Goal: Task Accomplishment & Management: Use online tool/utility

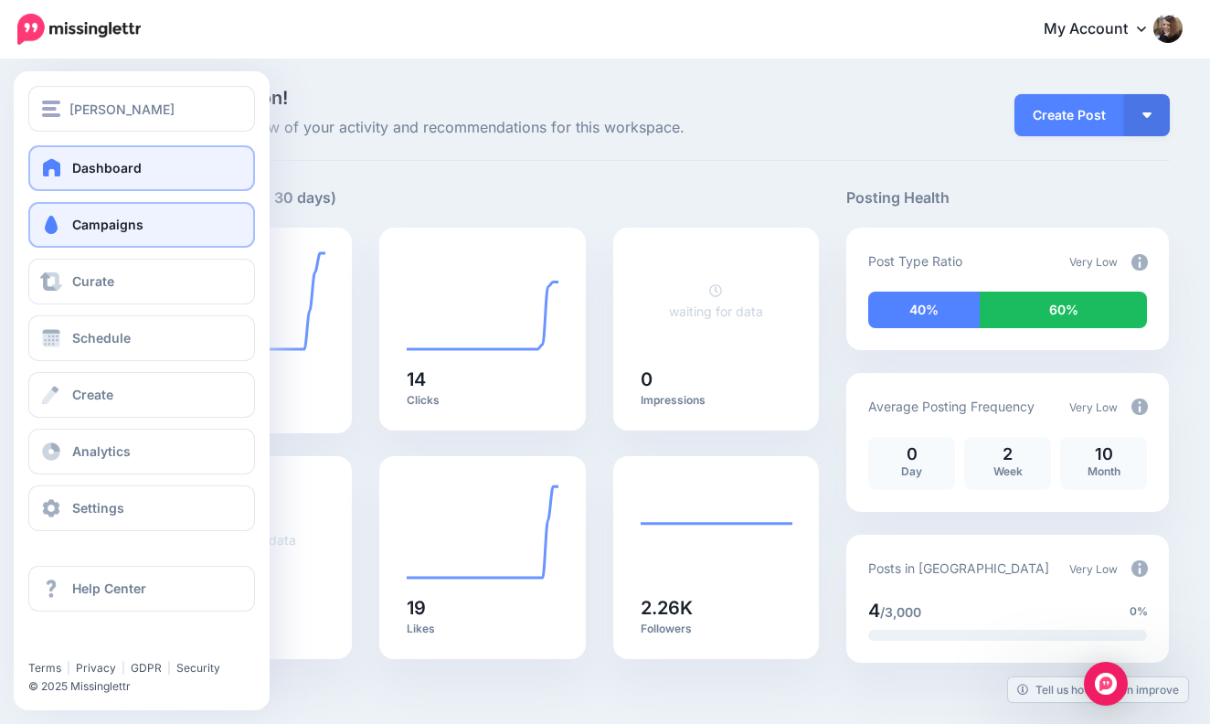
click at [134, 224] on span "Campaigns" at bounding box center [107, 225] width 71 height 16
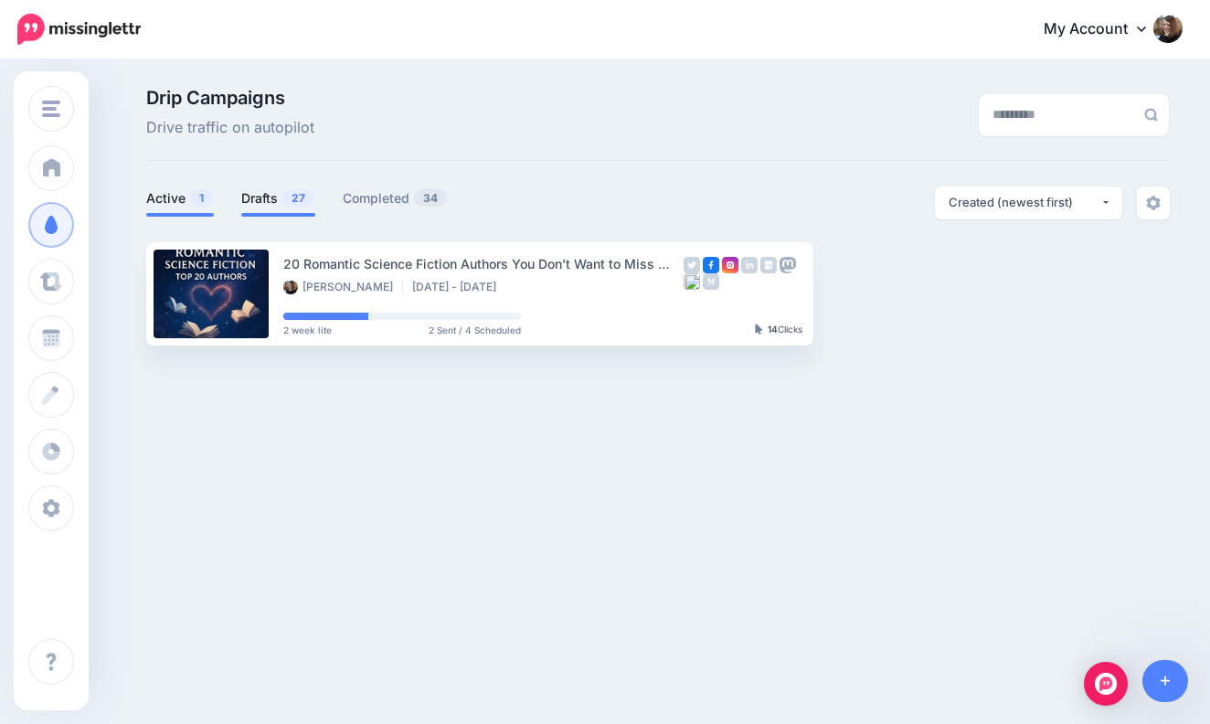
click at [268, 196] on link "Drafts 27" at bounding box center [278, 198] width 74 height 22
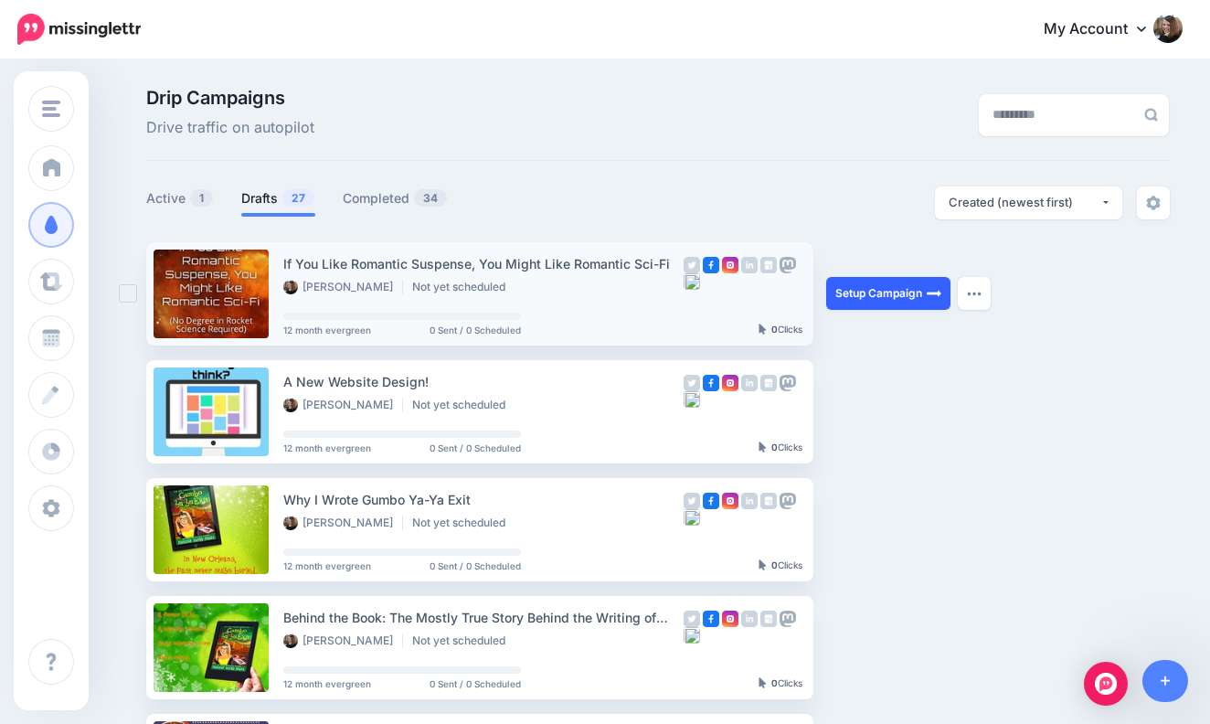
click at [888, 286] on link "Setup Campaign" at bounding box center [888, 293] width 124 height 33
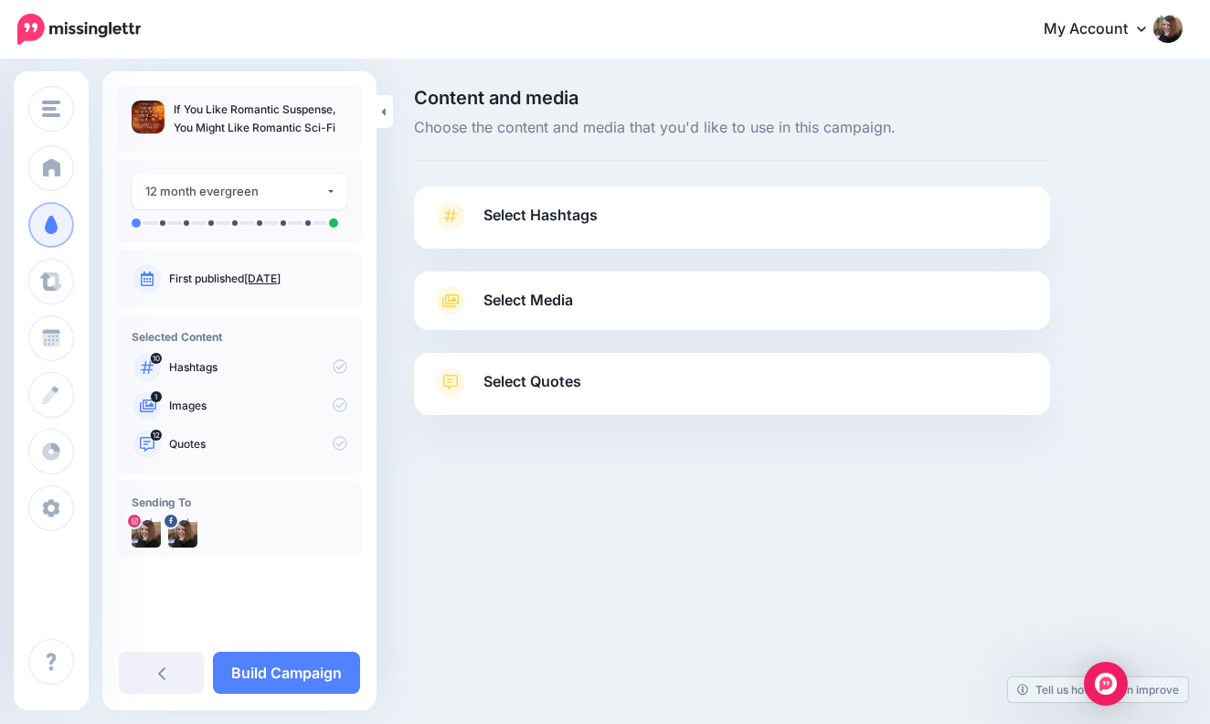
click at [583, 208] on span "Select Hashtags" at bounding box center [540, 215] width 114 height 25
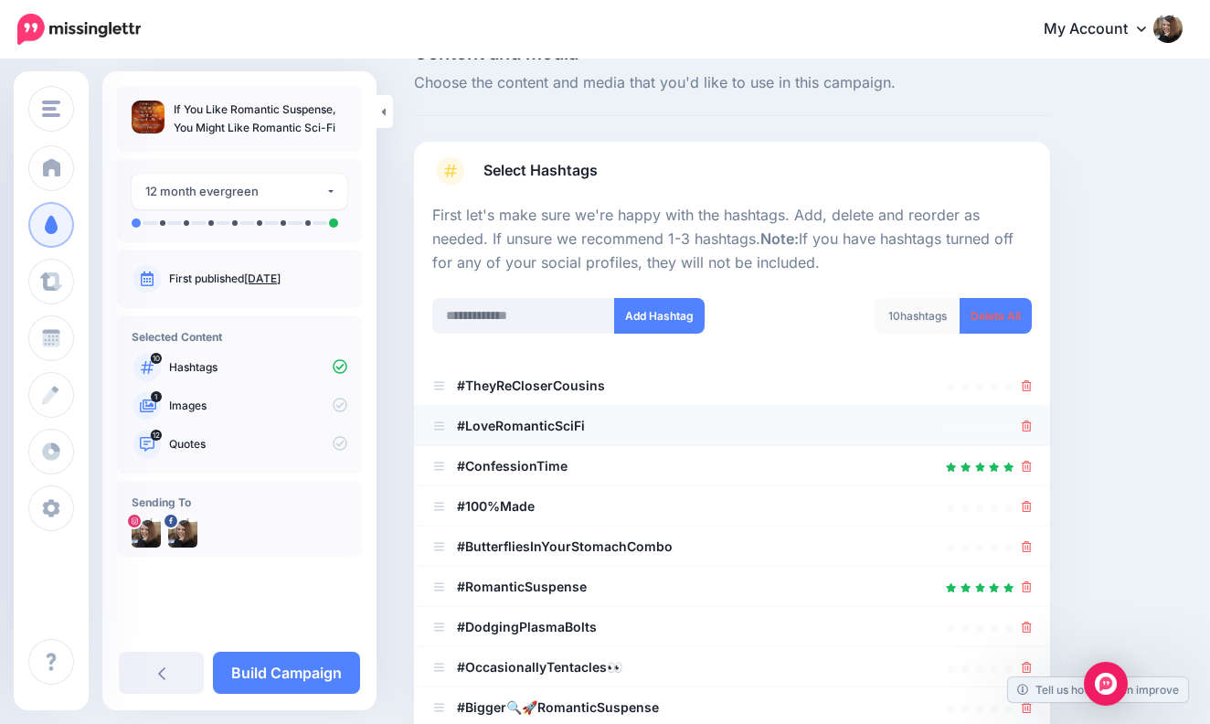
scroll to position [63, 0]
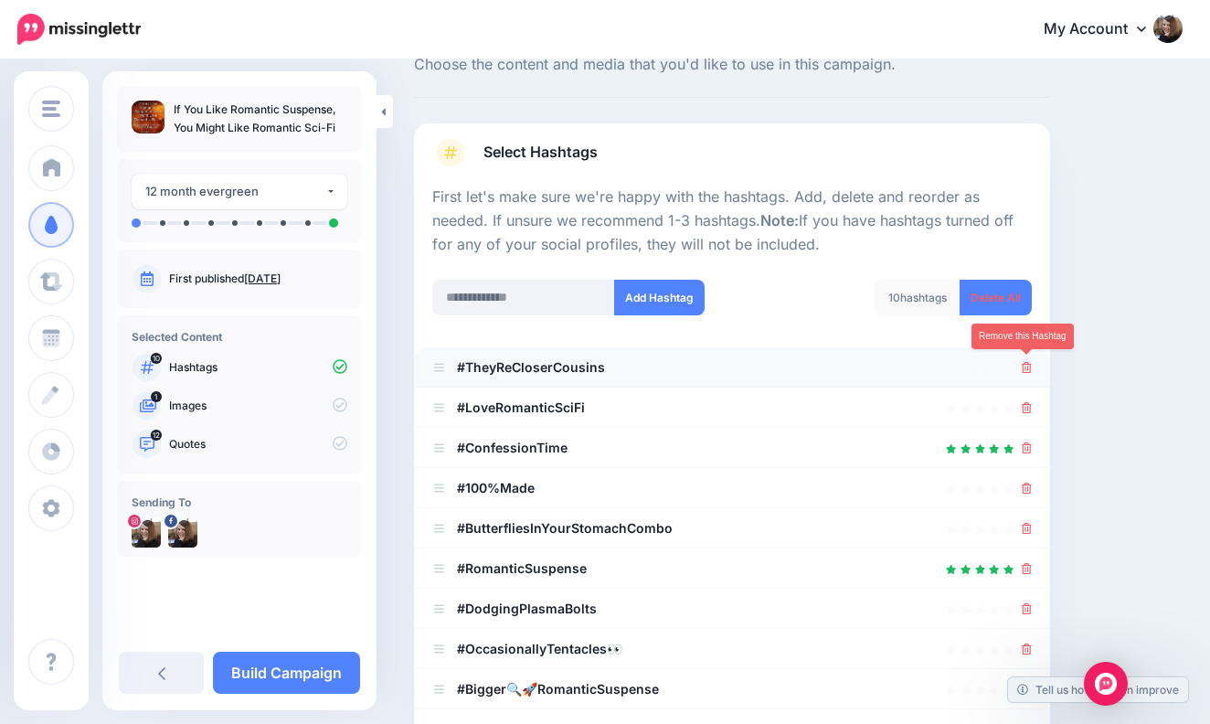
click at [1024, 362] on icon at bounding box center [1027, 367] width 10 height 11
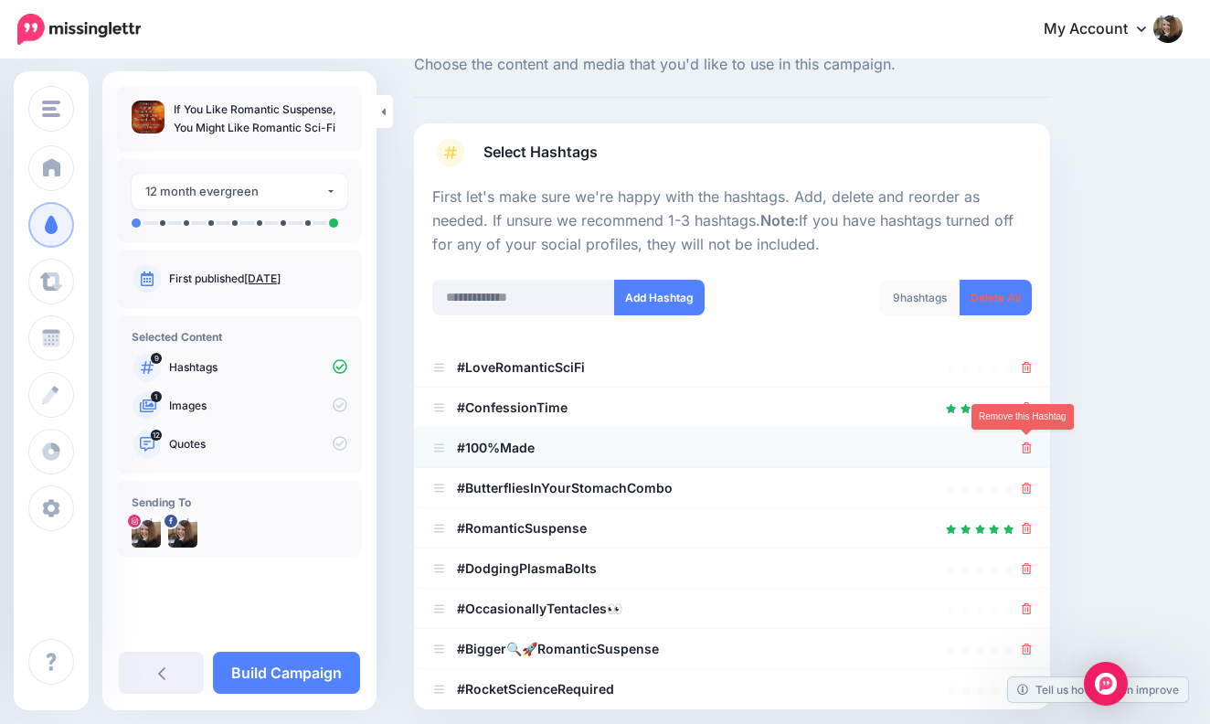
click at [1025, 442] on icon at bounding box center [1027, 447] width 10 height 11
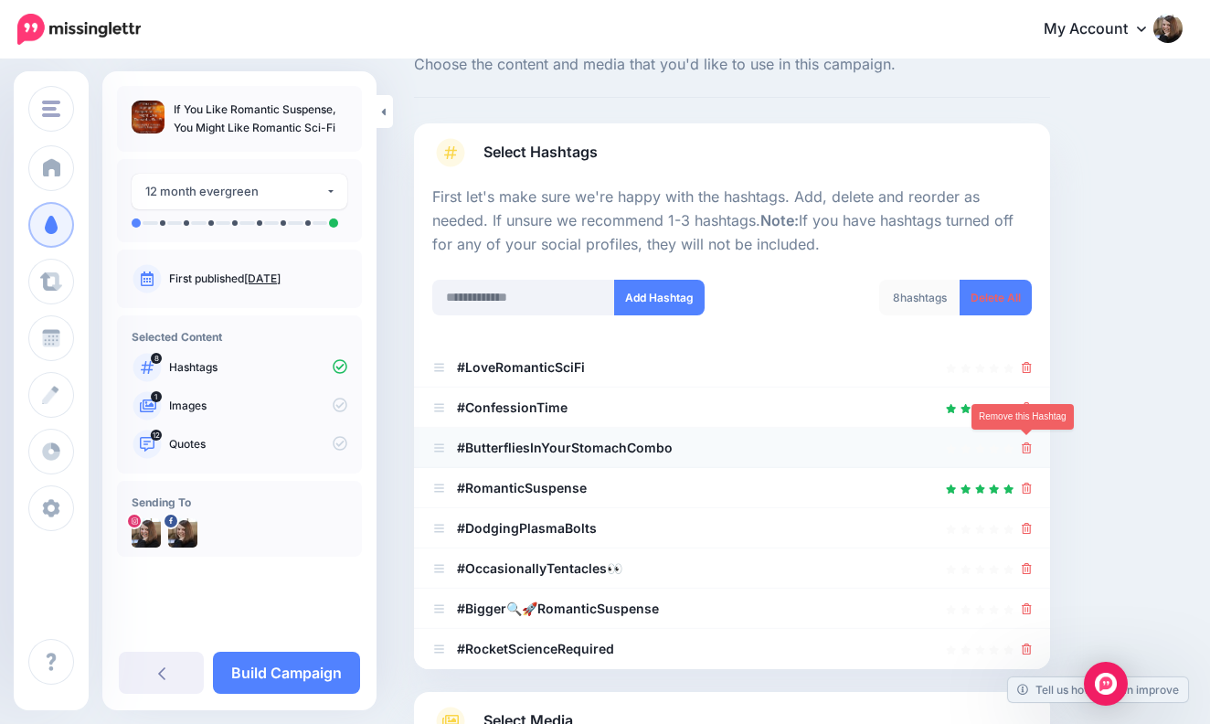
click at [1027, 443] on icon at bounding box center [1027, 447] width 10 height 11
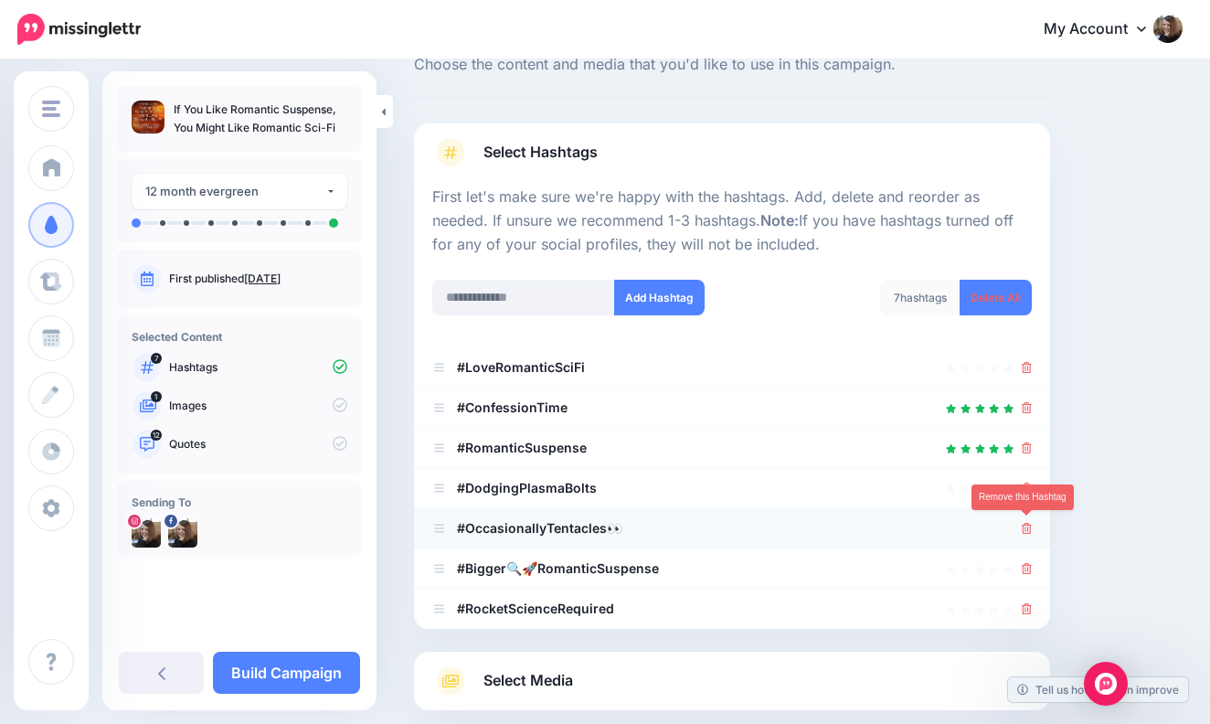
click at [1028, 523] on icon at bounding box center [1027, 528] width 10 height 11
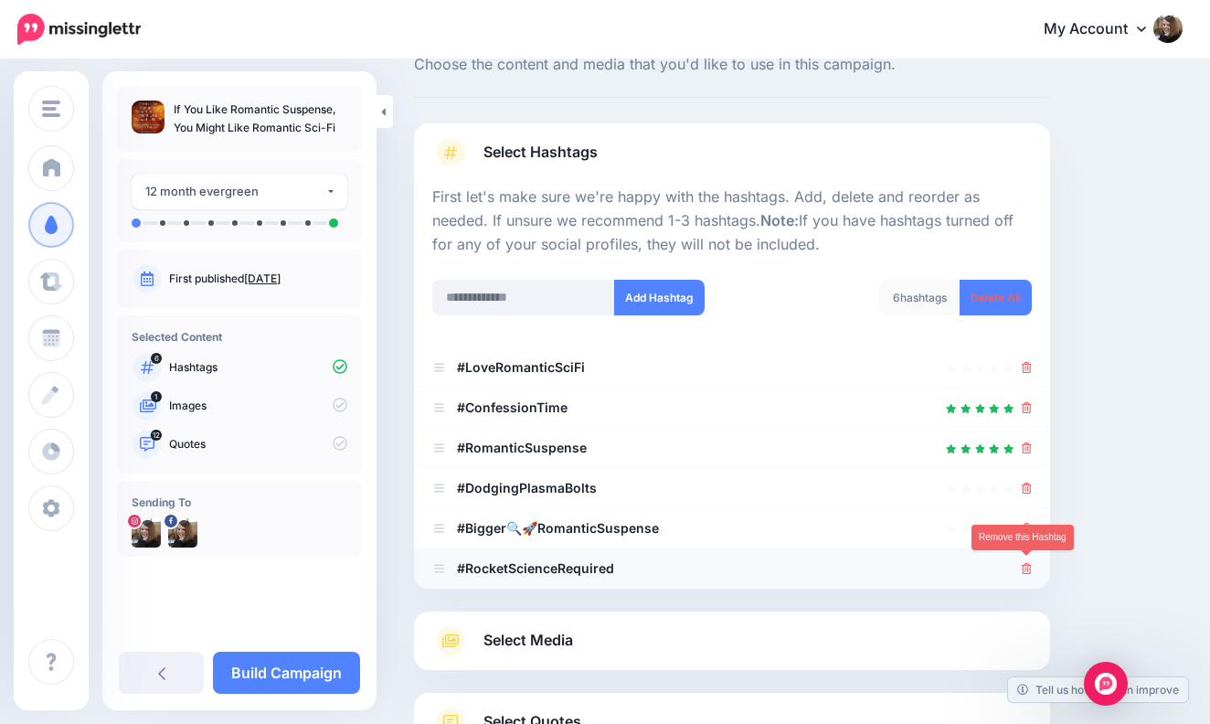
click at [1025, 564] on icon at bounding box center [1027, 568] width 10 height 11
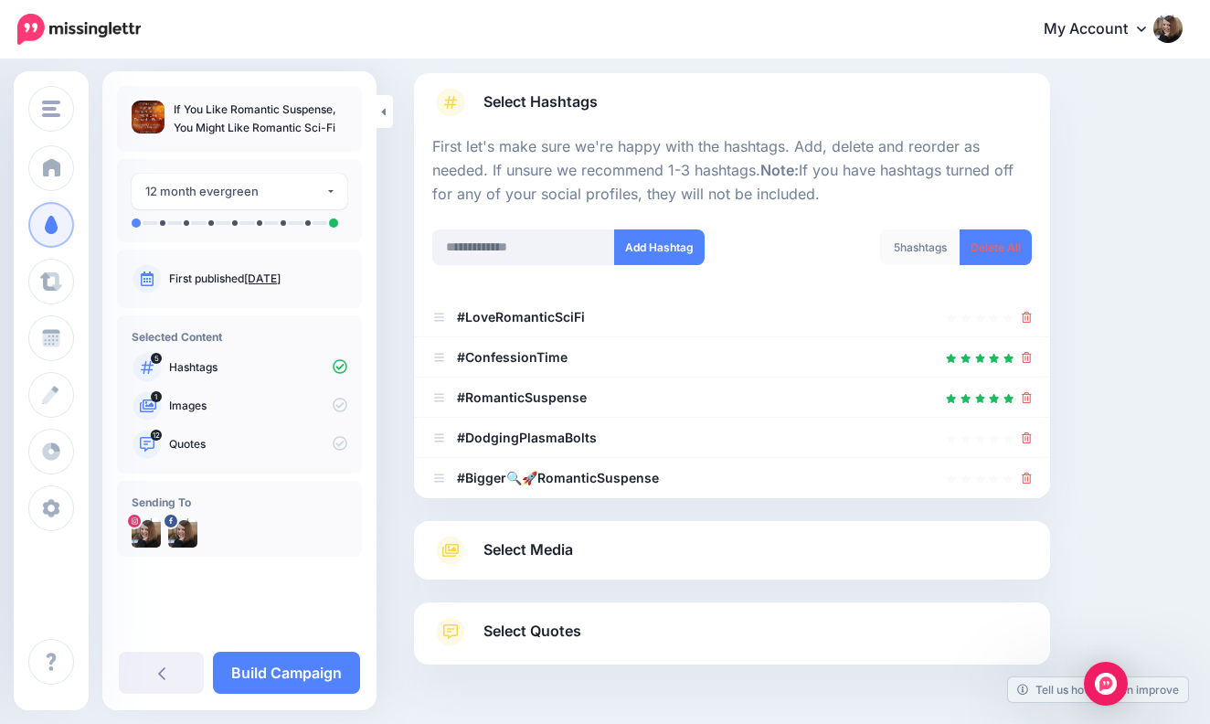
scroll to position [84, 0]
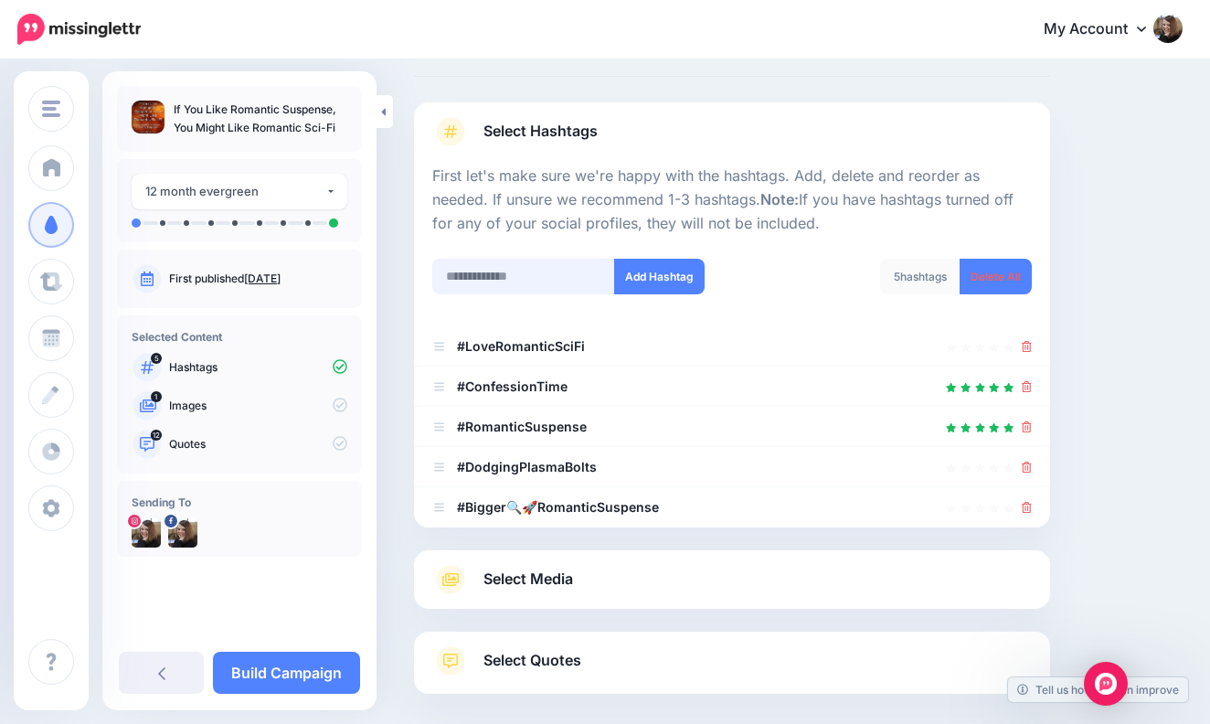
click at [484, 270] on input "text" at bounding box center [523, 277] width 183 height 36
type input "**********"
click at [655, 271] on button "Add Hashtag" at bounding box center [659, 277] width 90 height 36
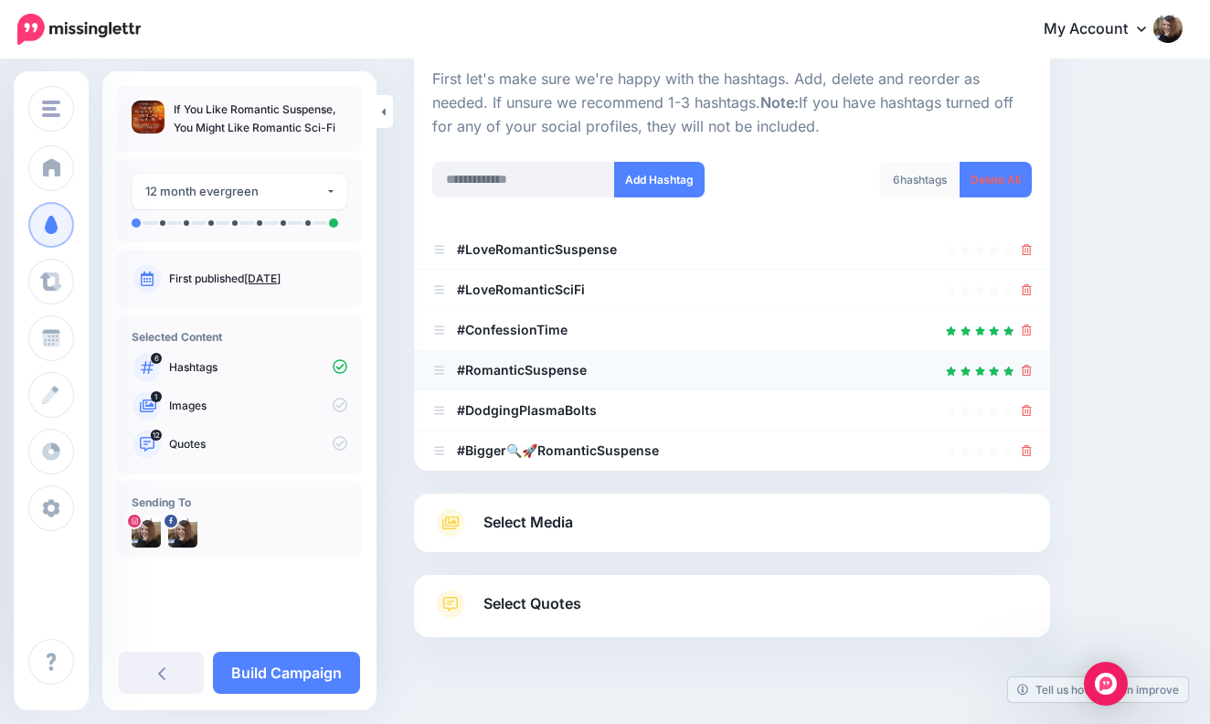
scroll to position [163, 0]
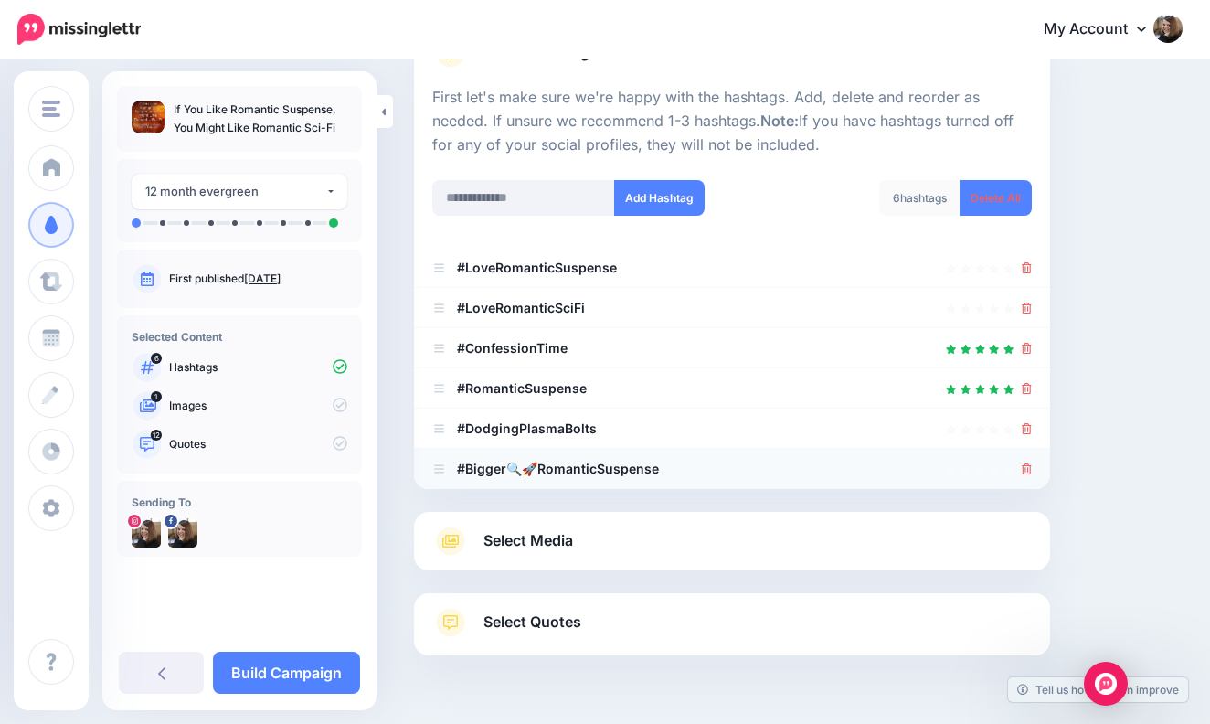
click at [1025, 463] on icon at bounding box center [1027, 468] width 10 height 11
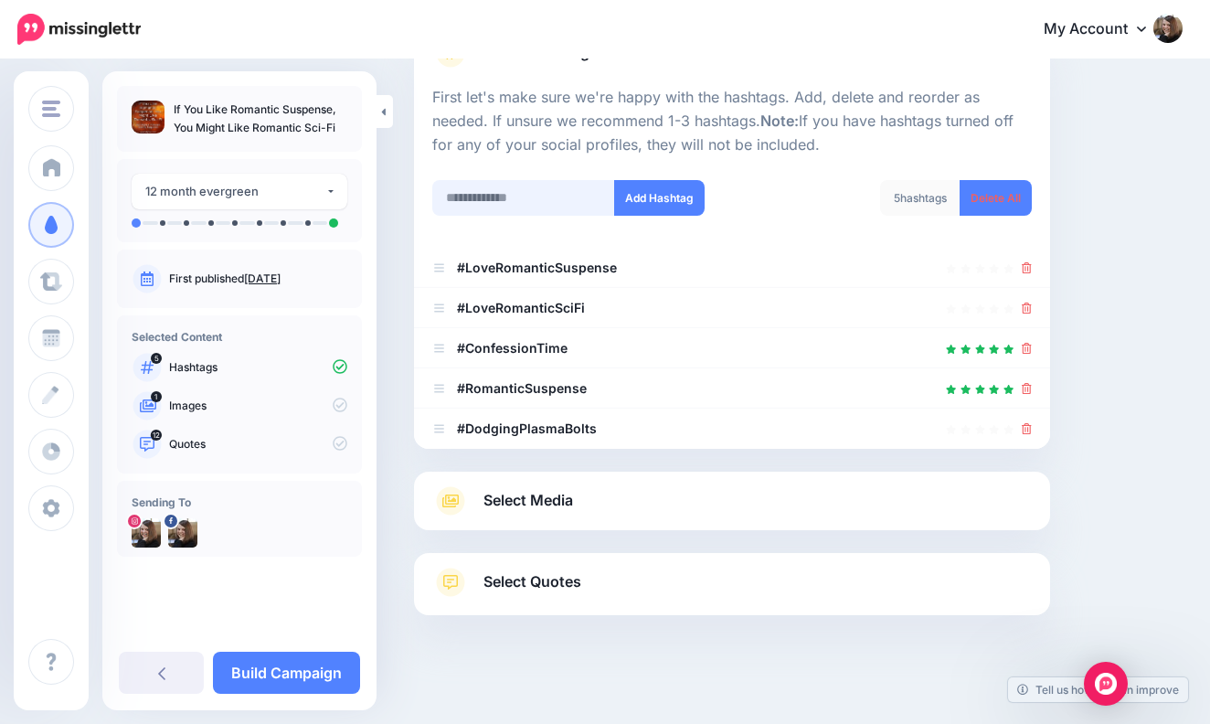
click at [468, 191] on input "text" at bounding box center [523, 198] width 183 height 36
type input "**********"
click at [643, 193] on button "Add Hashtag" at bounding box center [659, 198] width 90 height 36
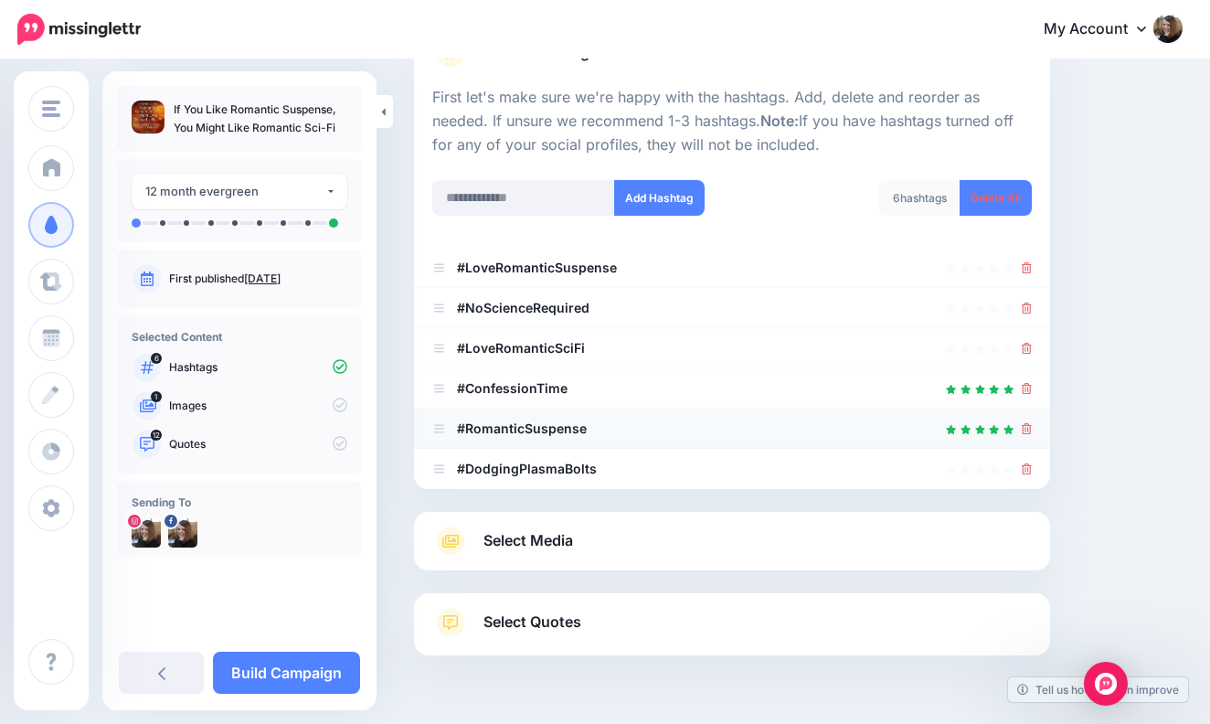
scroll to position [209, 0]
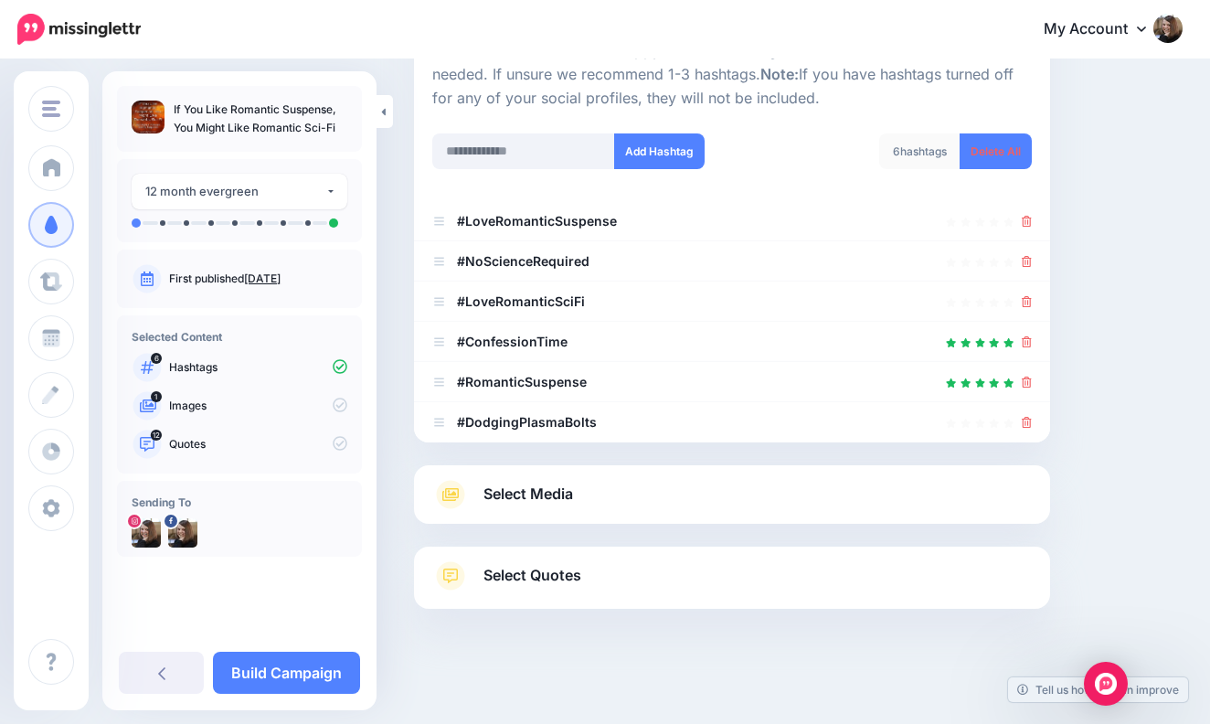
click at [523, 488] on span "Select Media" at bounding box center [528, 494] width 90 height 25
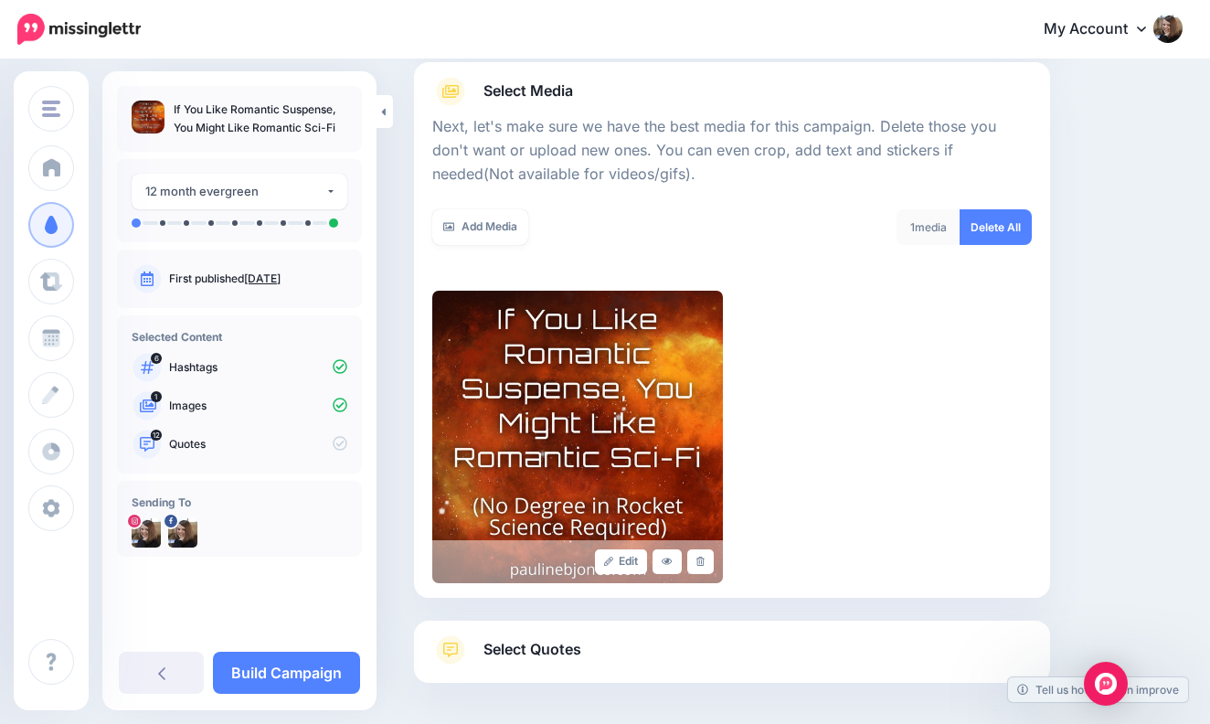
click at [560, 641] on span "Select Quotes" at bounding box center [532, 649] width 98 height 25
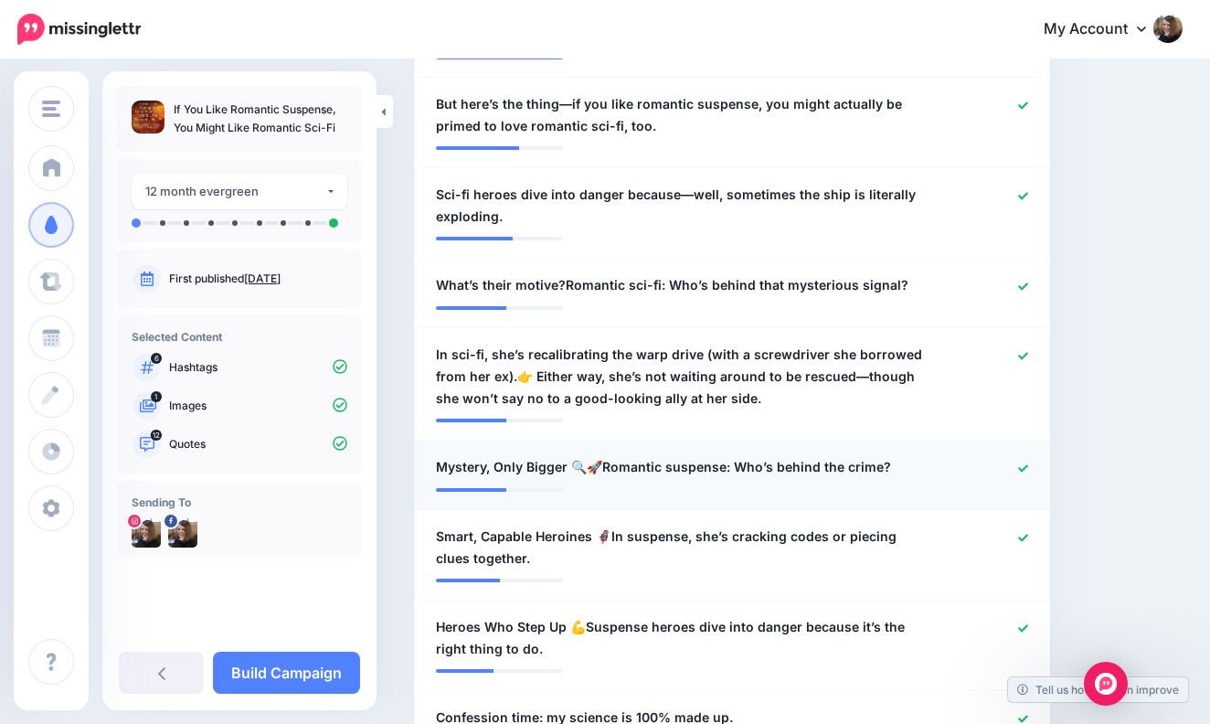
scroll to position [698, 0]
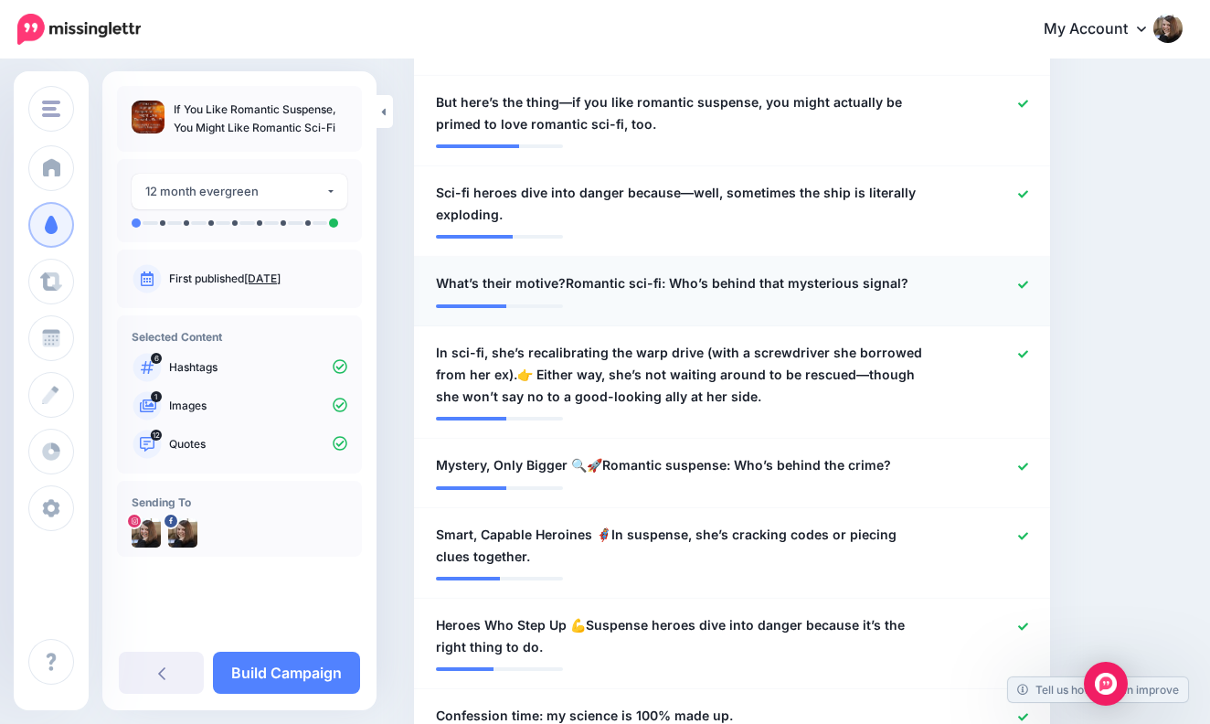
click at [1027, 281] on icon at bounding box center [1023, 284] width 10 height 7
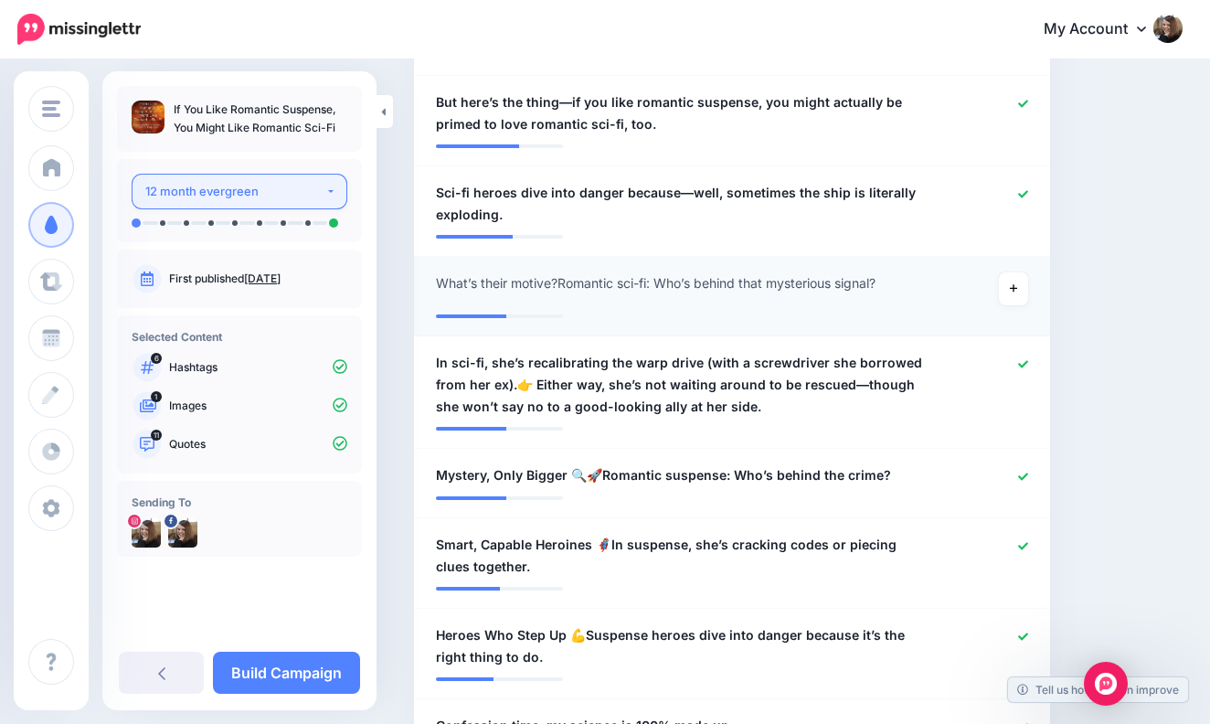
click at [329, 191] on button "12 month evergreen" at bounding box center [240, 192] width 216 height 36
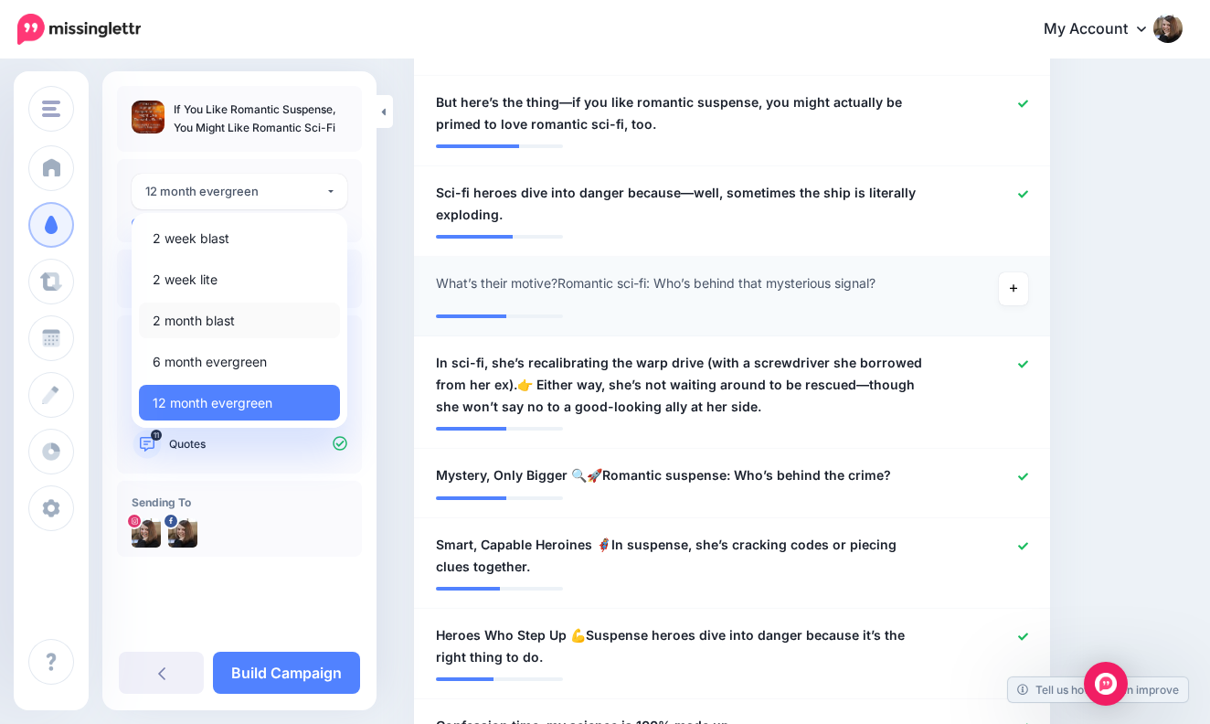
click at [238, 322] on link "2 month blast" at bounding box center [239, 320] width 201 height 36
select select "******"
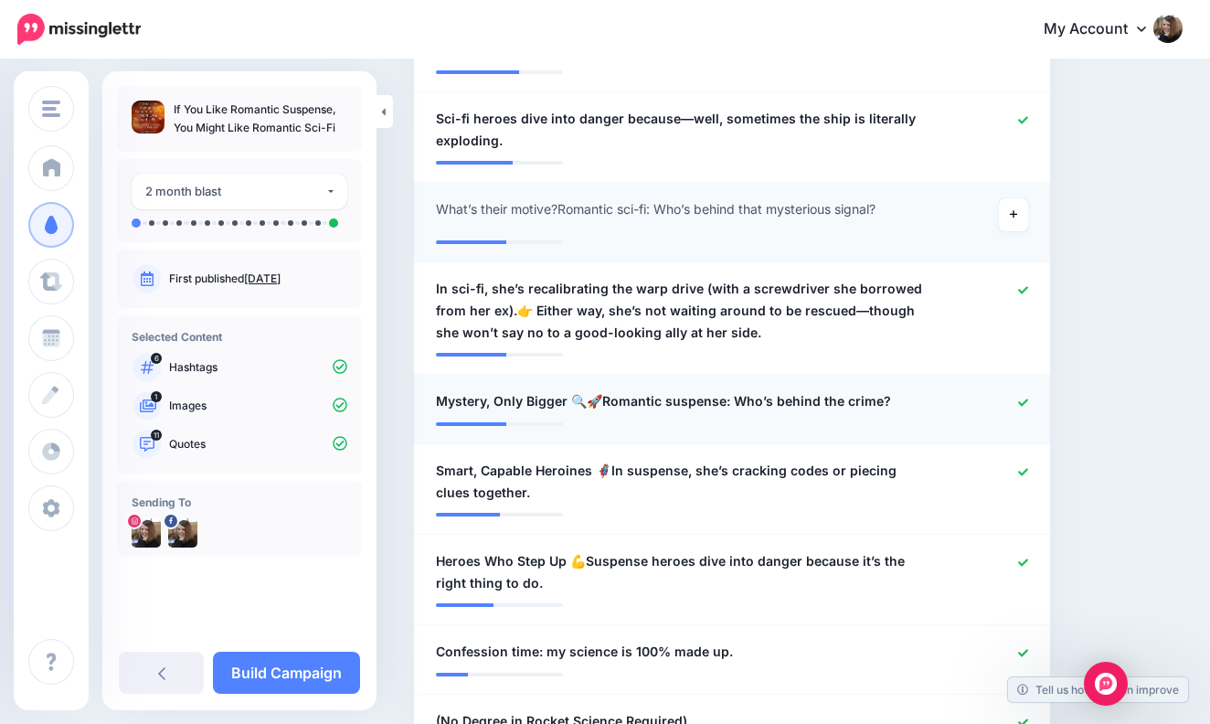
scroll to position [774, 0]
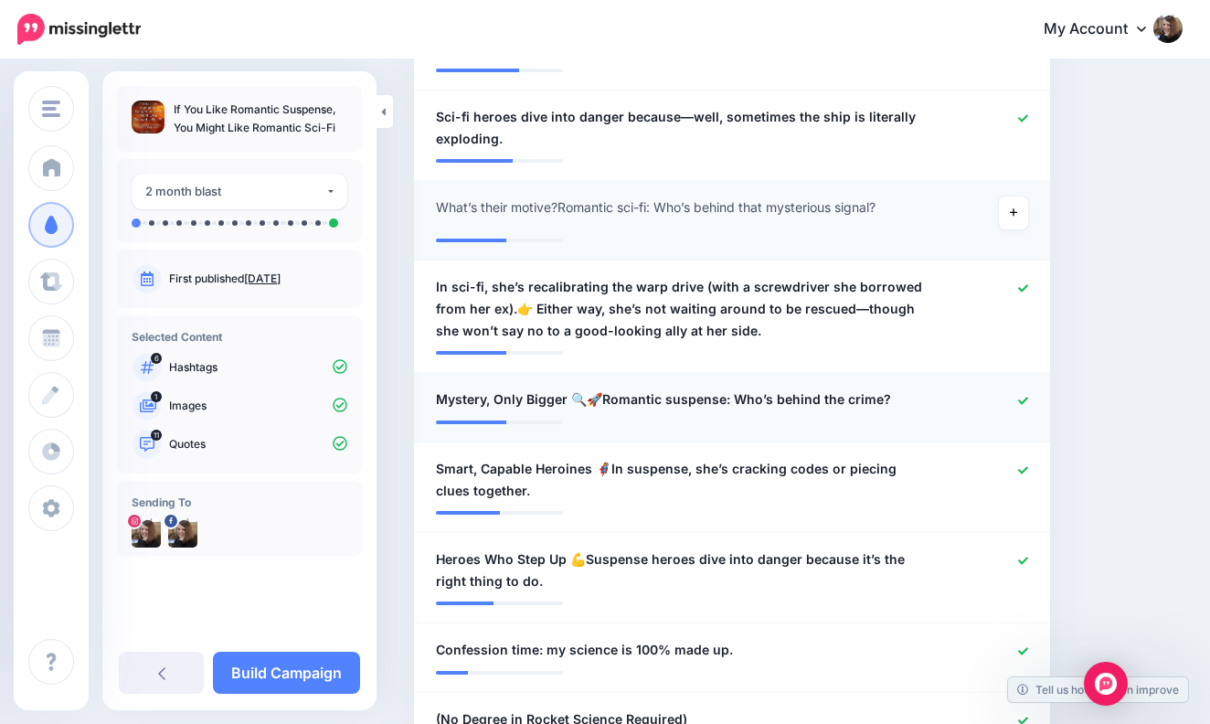
click at [1022, 396] on icon at bounding box center [1023, 401] width 10 height 10
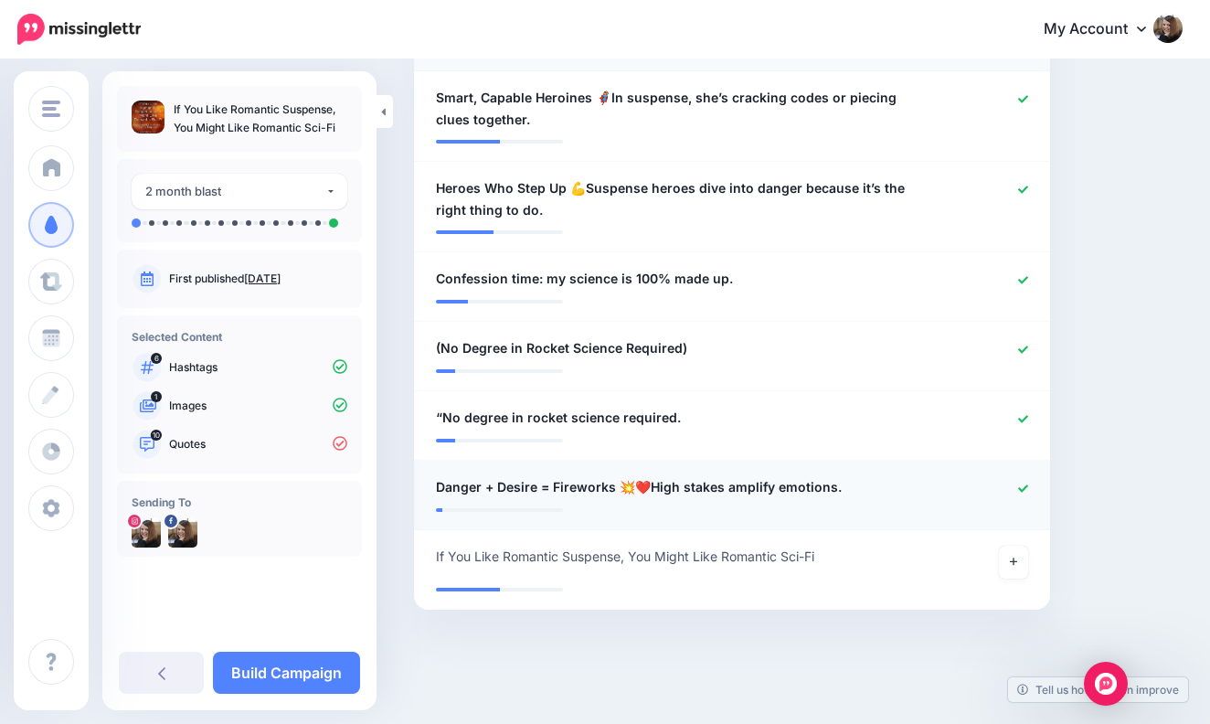
scroll to position [1154, 0]
click at [1023, 415] on icon at bounding box center [1023, 420] width 10 height 10
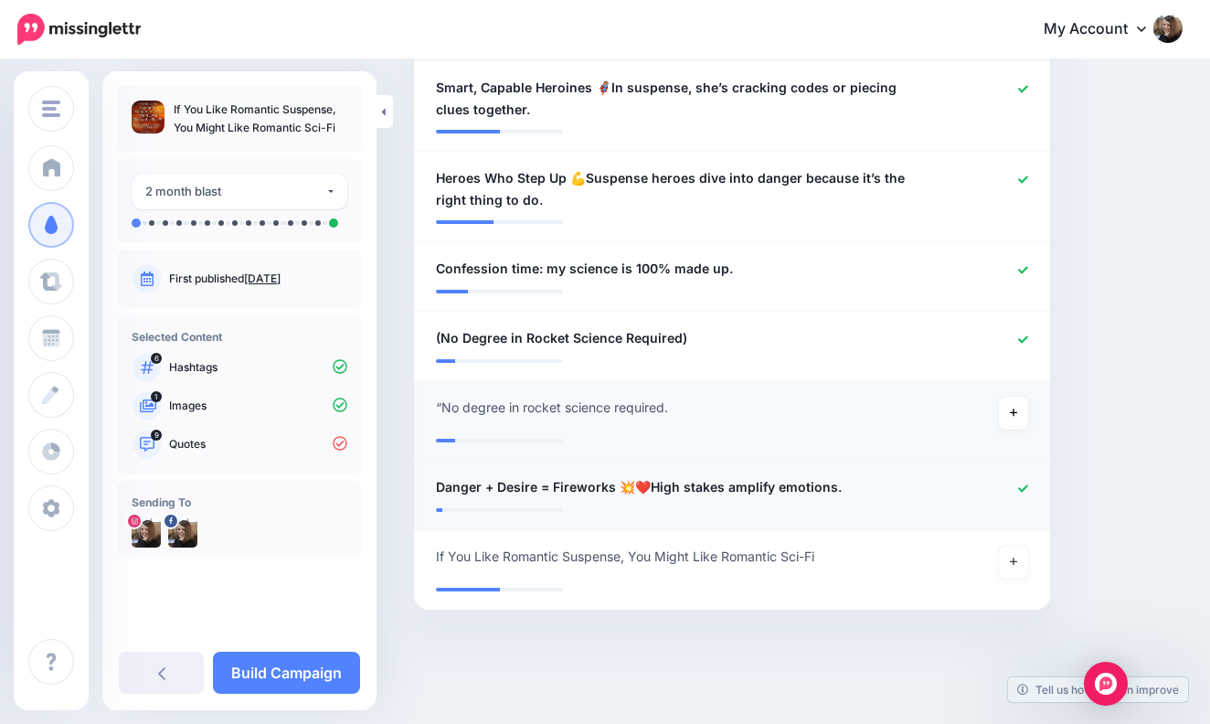
scroll to position [1164, 0]
click at [1017, 556] on link at bounding box center [1013, 562] width 29 height 33
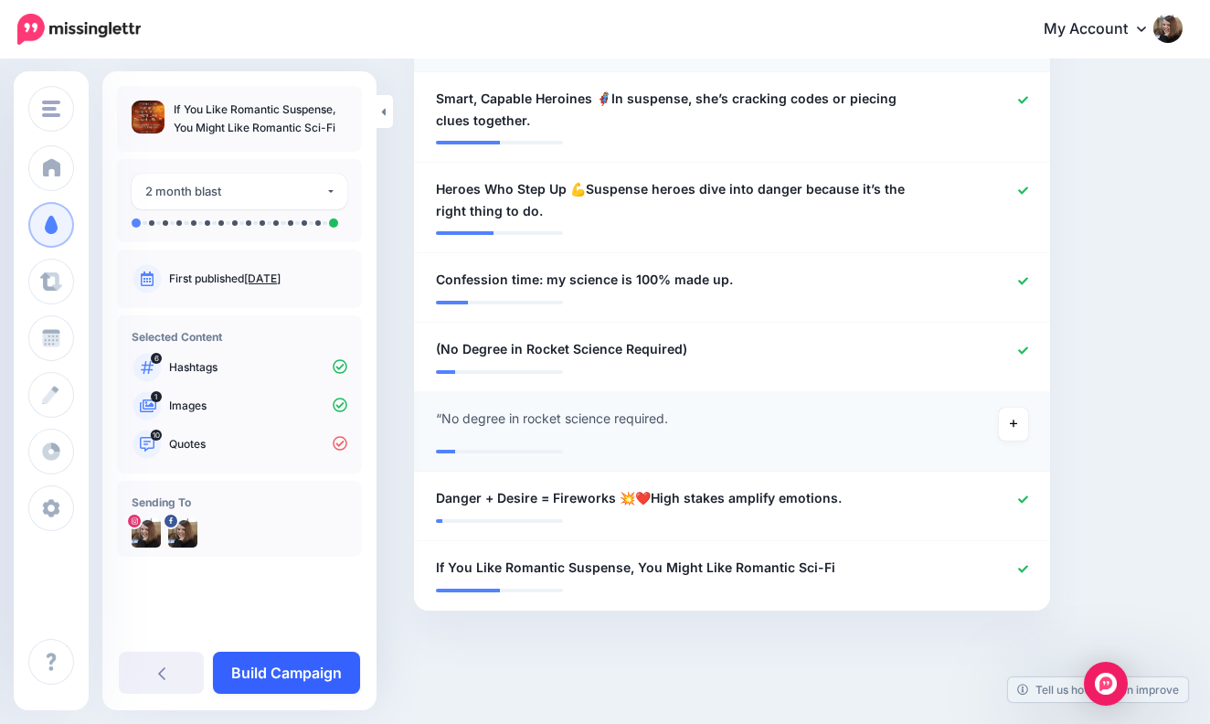
click at [301, 672] on link "Build Campaign" at bounding box center [286, 672] width 147 height 42
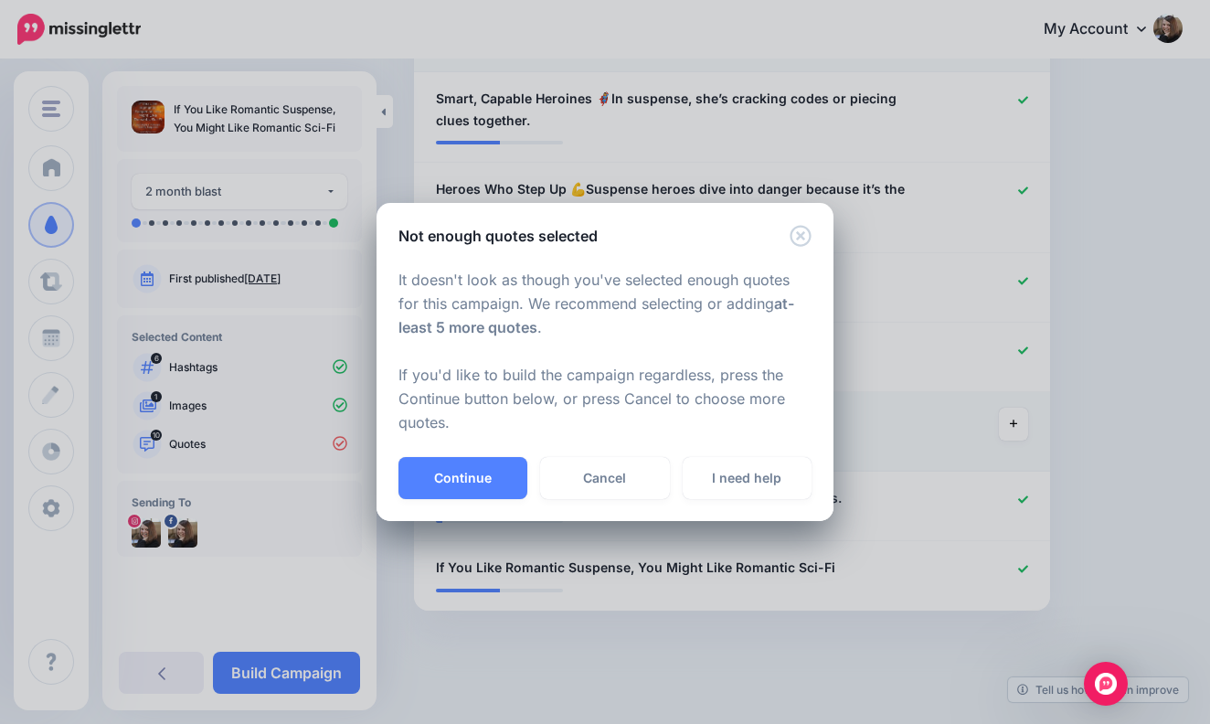
click at [889, 460] on div "Not enough quotes selected It doesn't look as though you've selected enough quo…" at bounding box center [605, 362] width 1210 height 724
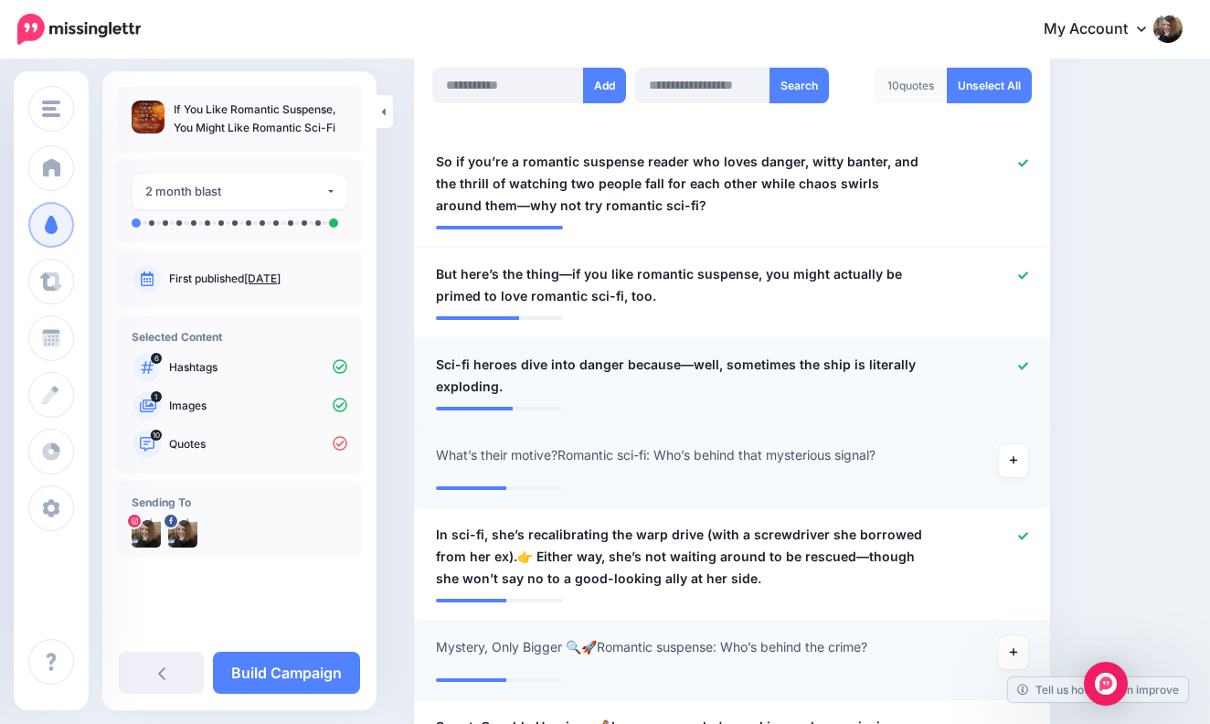
scroll to position [495, 0]
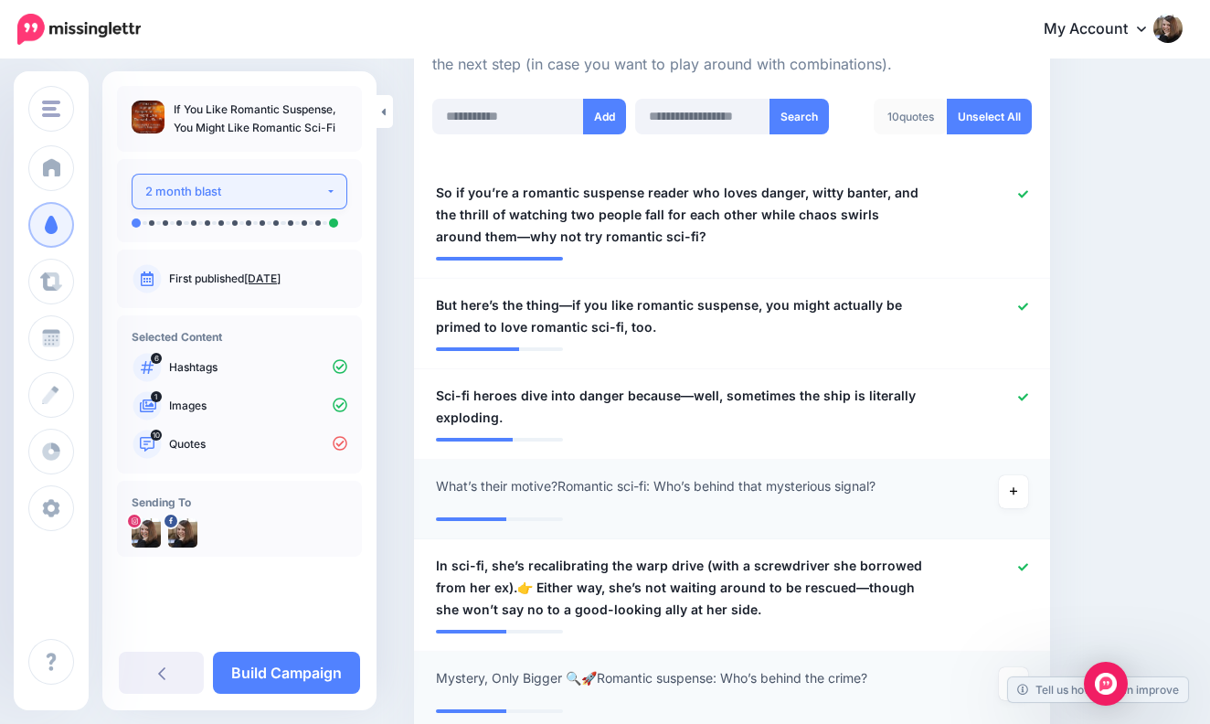
click at [333, 192] on button "2 month blast" at bounding box center [240, 192] width 216 height 36
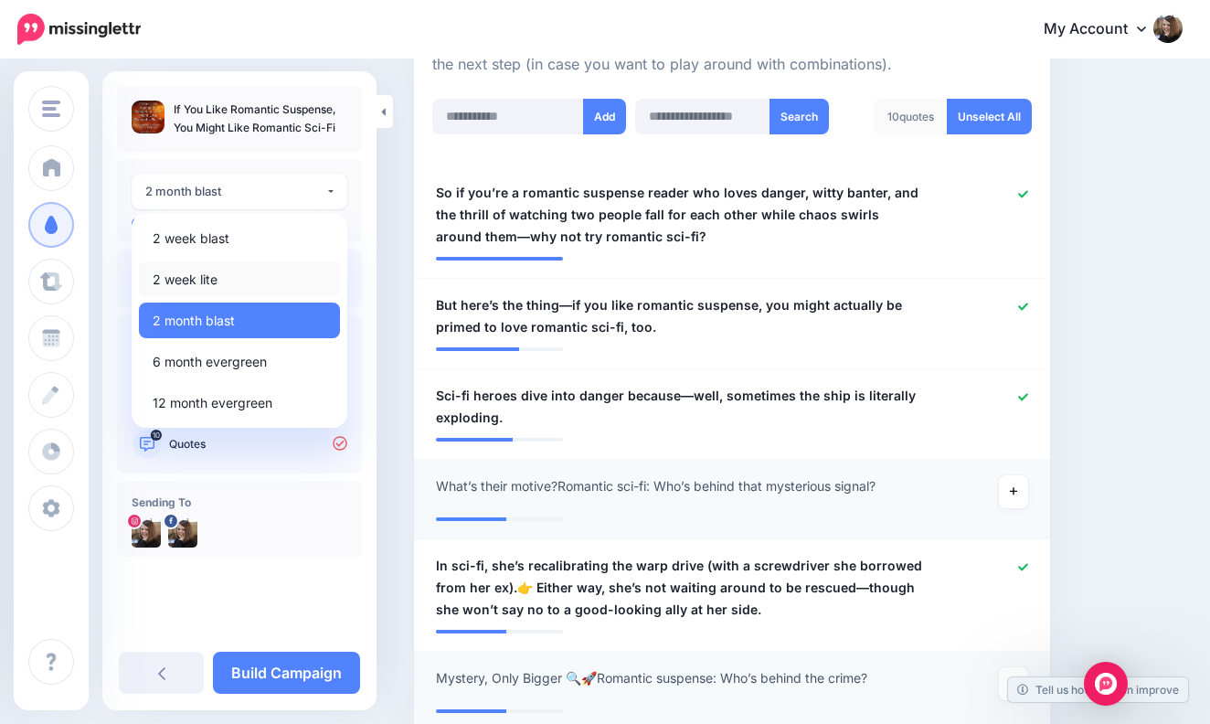
click at [265, 281] on link "2 week lite" at bounding box center [239, 279] width 201 height 36
select select "******"
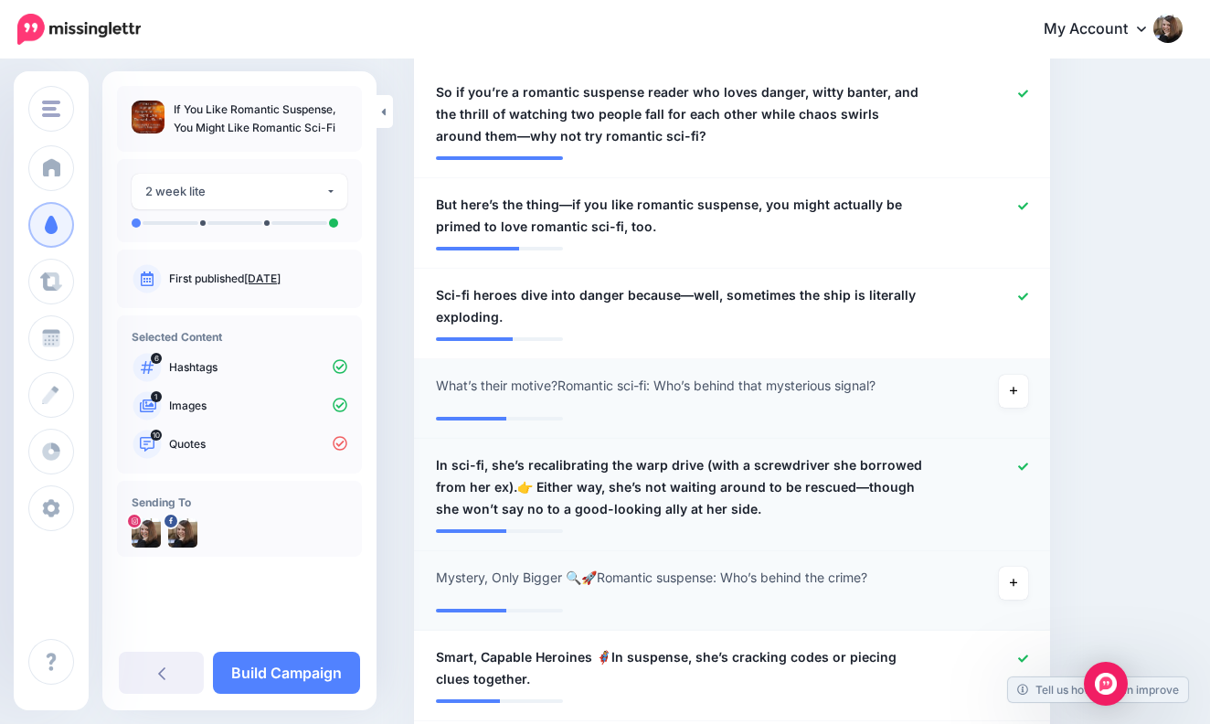
scroll to position [590, 0]
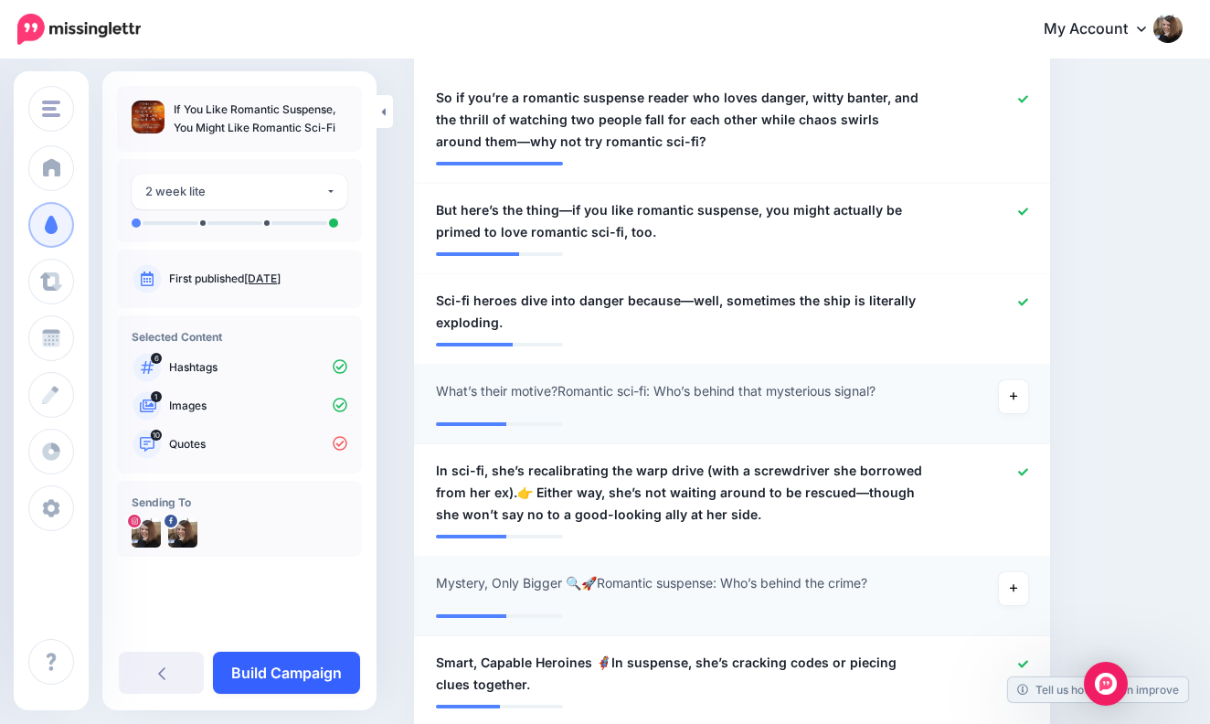
click at [306, 669] on link "Build Campaign" at bounding box center [286, 672] width 147 height 42
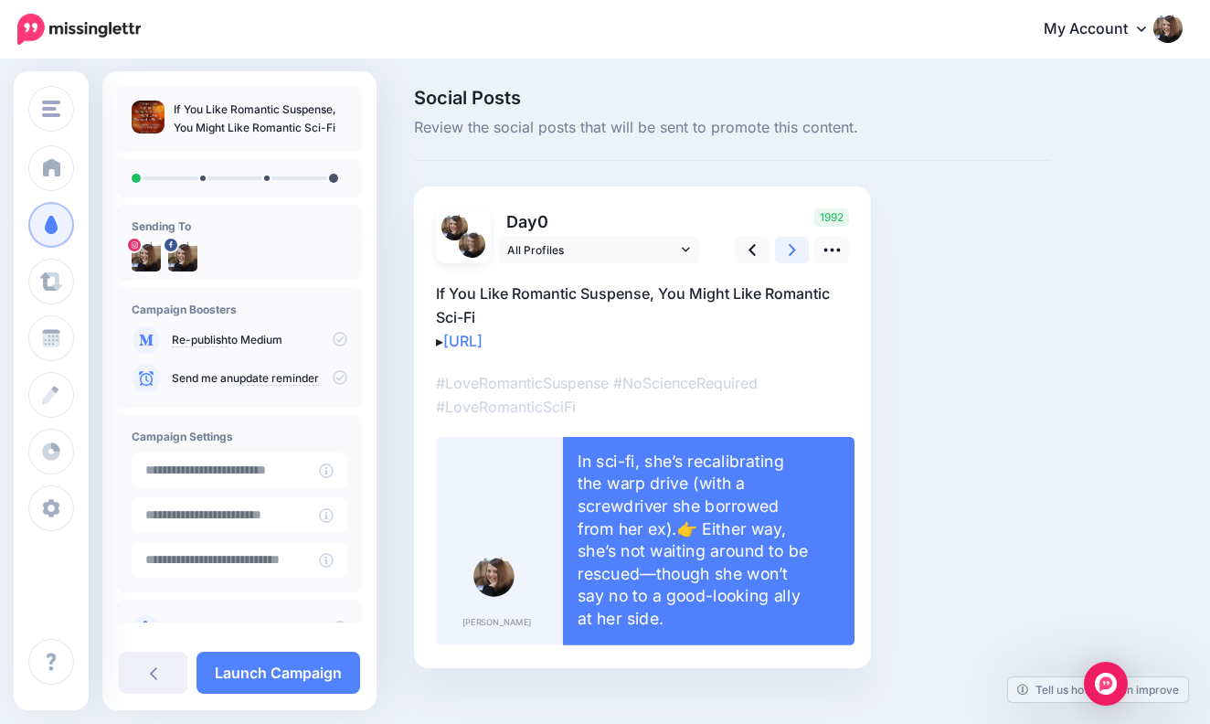
click at [794, 243] on icon at bounding box center [792, 249] width 7 height 19
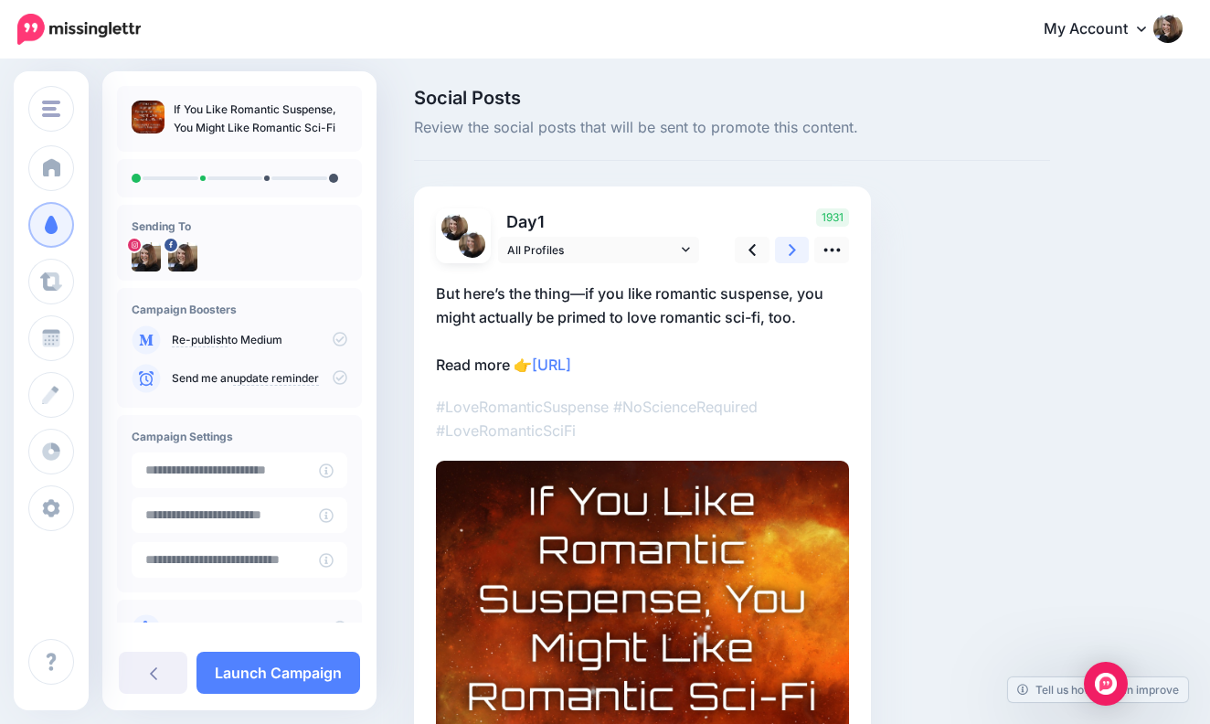
click at [792, 245] on icon at bounding box center [792, 249] width 7 height 19
click at [792, 244] on icon at bounding box center [792, 249] width 7 height 19
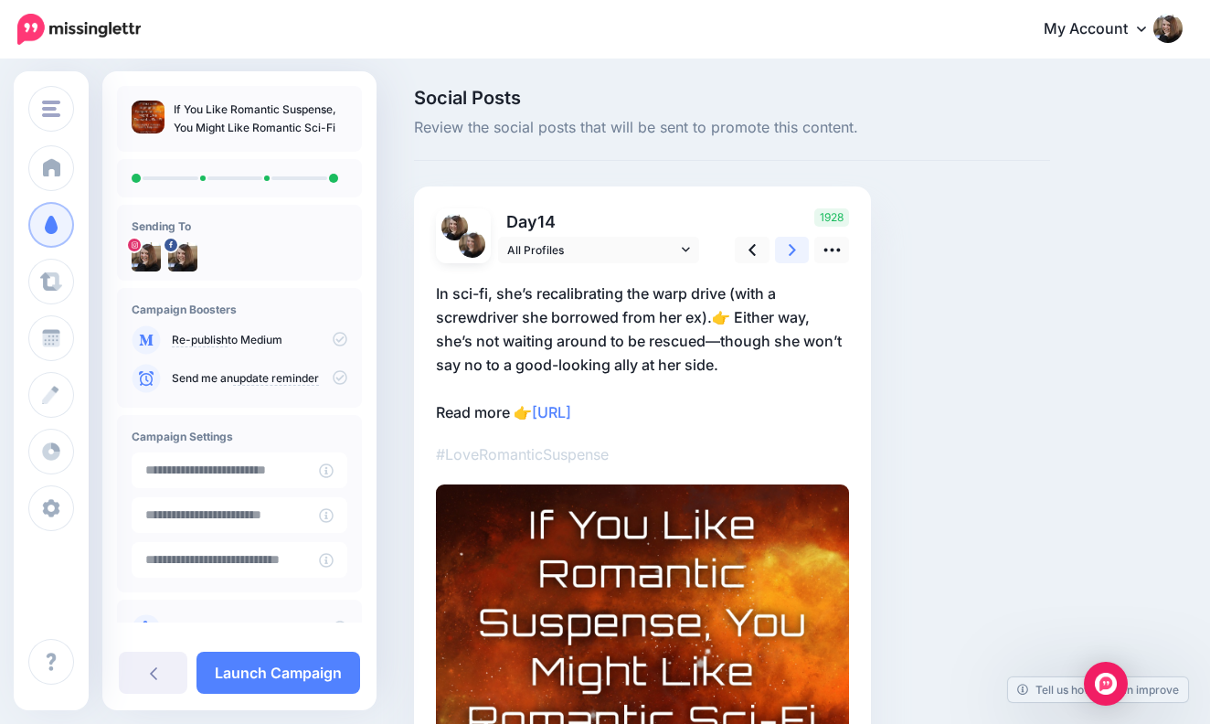
click at [792, 244] on icon at bounding box center [792, 249] width 7 height 19
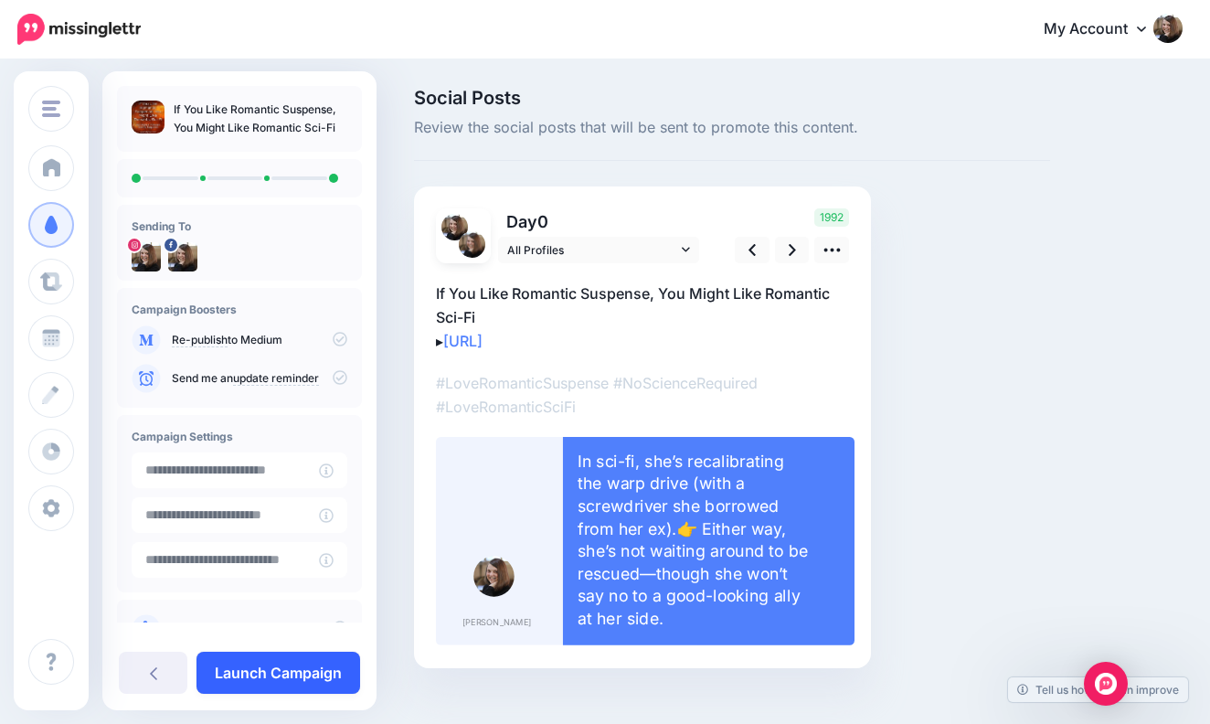
click at [305, 674] on link "Launch Campaign" at bounding box center [278, 672] width 164 height 42
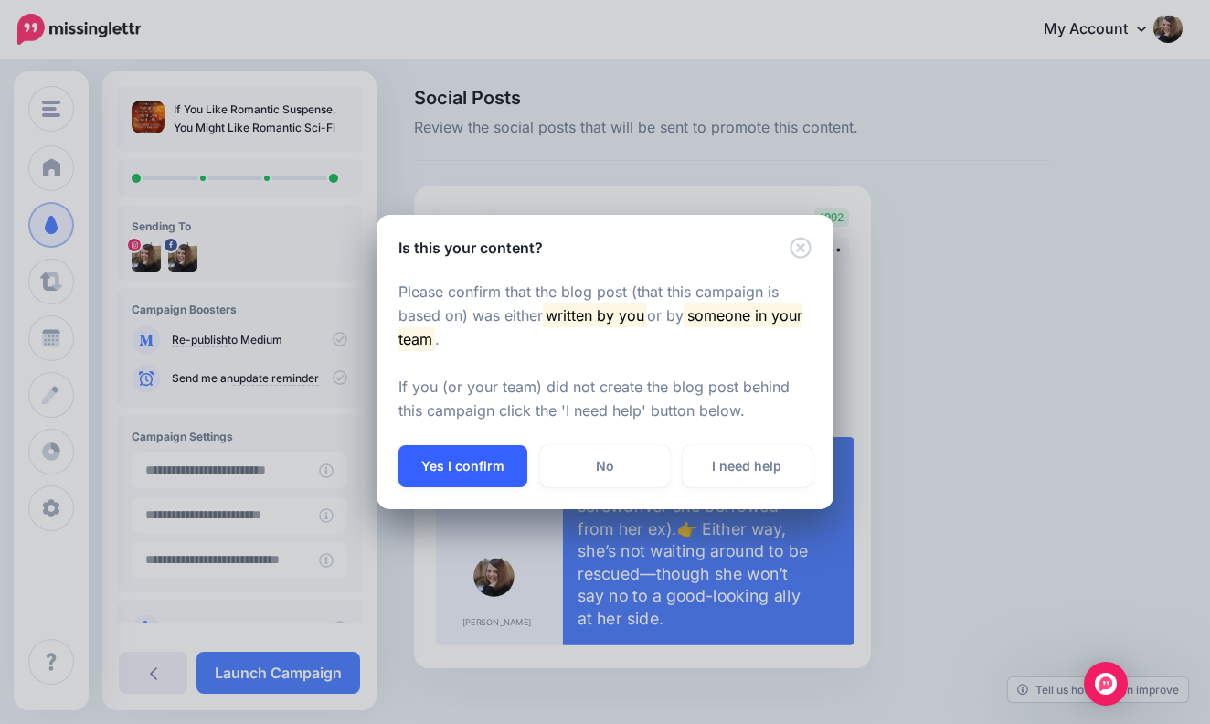
click at [491, 457] on button "Yes I confirm" at bounding box center [462, 466] width 129 height 42
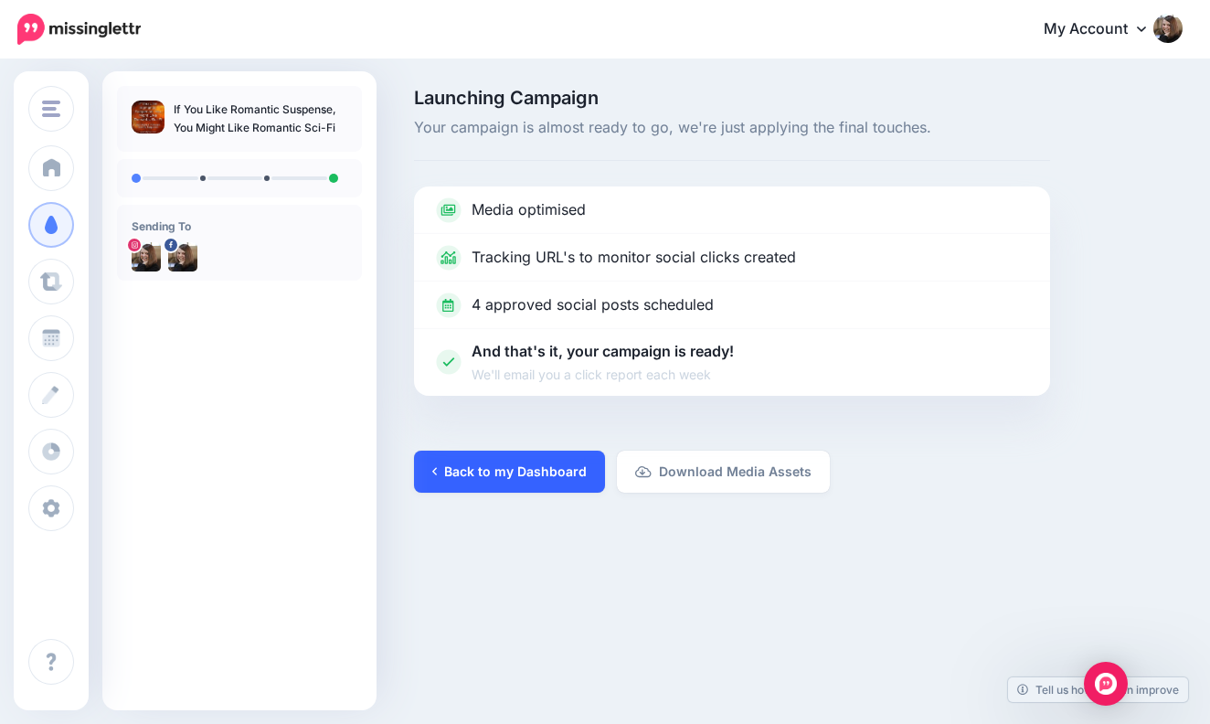
click at [512, 468] on link "Back to my Dashboard" at bounding box center [509, 471] width 191 height 42
